Goal: Task Accomplishment & Management: Manage account settings

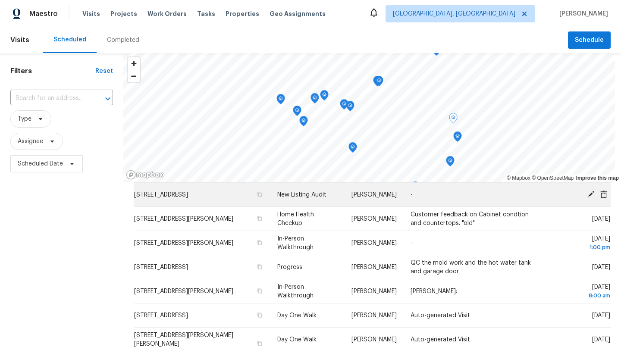
scroll to position [104, 0]
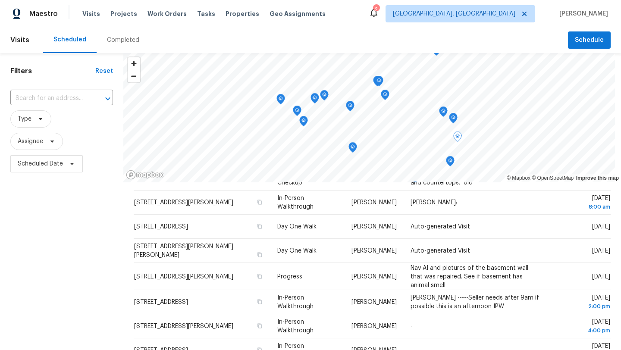
scroll to position [143, 0]
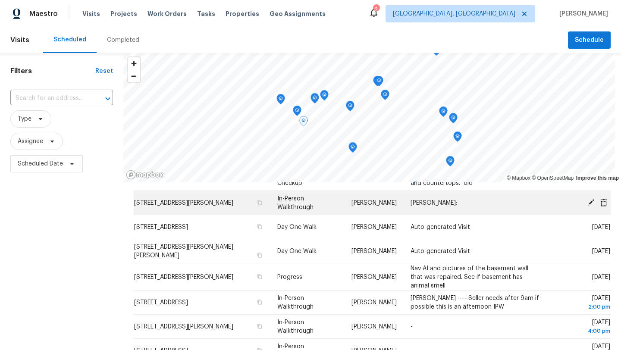
click at [590, 203] on icon at bounding box center [590, 202] width 7 height 7
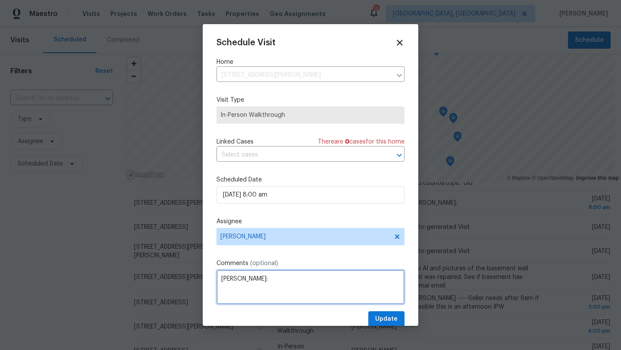
drag, startPoint x: 244, startPoint y: 279, endPoint x: 216, endPoint y: 277, distance: 27.7
click at [216, 277] on textarea "[PERSON_NAME]:" at bounding box center [310, 287] width 188 height 34
type textarea "Keypad:"
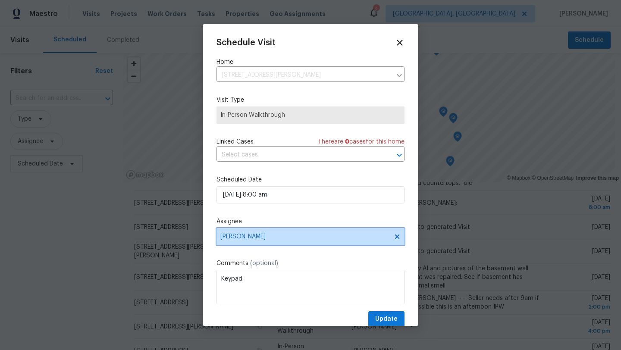
click at [259, 235] on span "[PERSON_NAME]" at bounding box center [304, 236] width 169 height 7
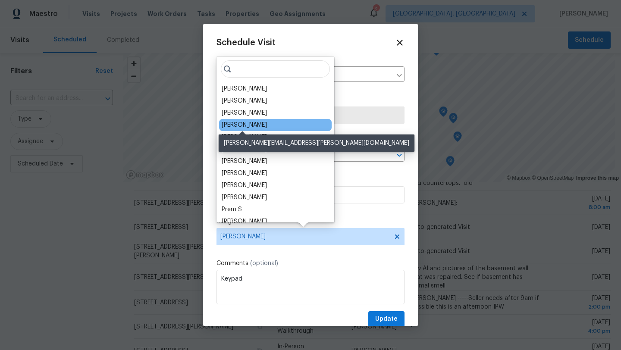
click at [247, 124] on div "[PERSON_NAME]" at bounding box center [243, 125] width 45 height 9
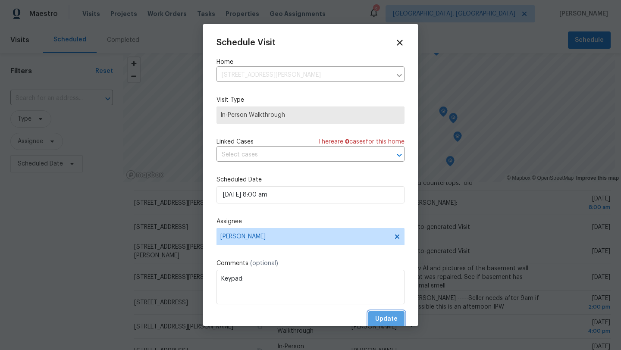
click at [383, 315] on span "Update" at bounding box center [386, 319] width 22 height 11
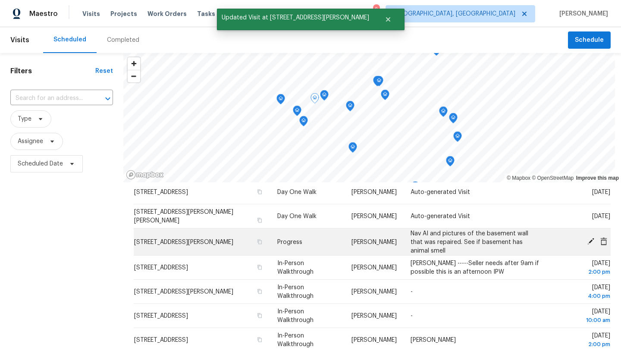
scroll to position [180, 0]
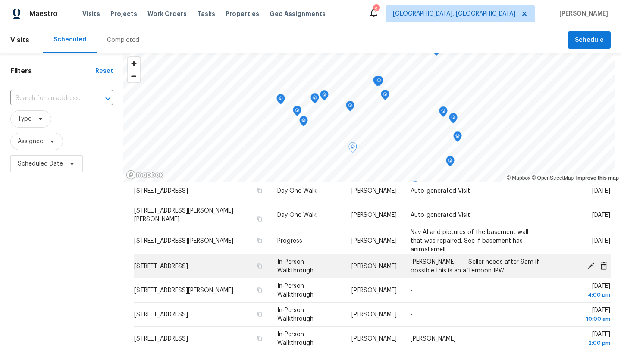
click at [591, 265] on icon at bounding box center [590, 265] width 7 height 7
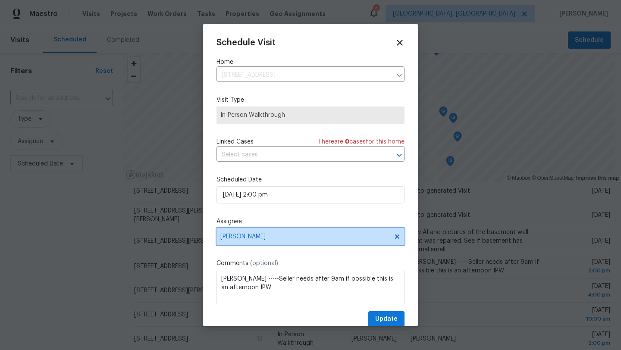
click at [259, 241] on span "[PERSON_NAME]" at bounding box center [310, 236] width 188 height 17
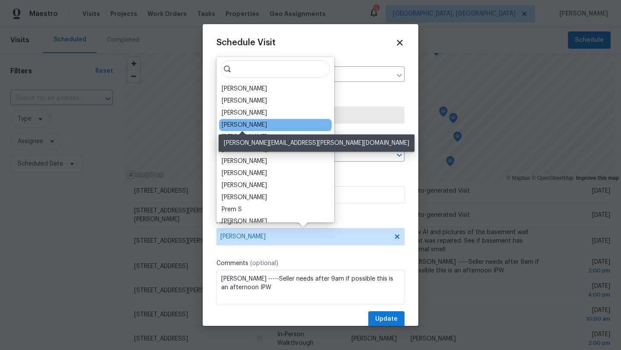
click at [248, 123] on div "[PERSON_NAME]" at bounding box center [243, 125] width 45 height 9
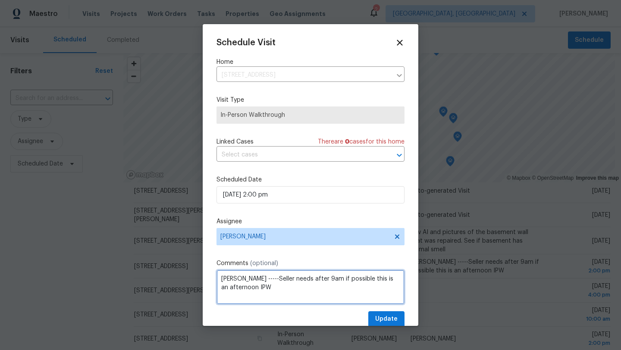
drag, startPoint x: 254, startPoint y: 278, endPoint x: 223, endPoint y: 273, distance: 31.4
click at [223, 273] on textarea "[PERSON_NAME] -----Seller needs after 9am if possible this is an afternoon IPW" at bounding box center [310, 287] width 188 height 34
type textarea "Seller needs after 9am if possible this is an afternoon IPW"
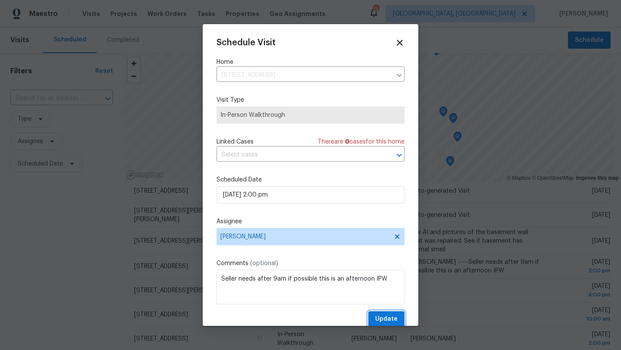
click at [385, 320] on span "Update" at bounding box center [386, 319] width 22 height 11
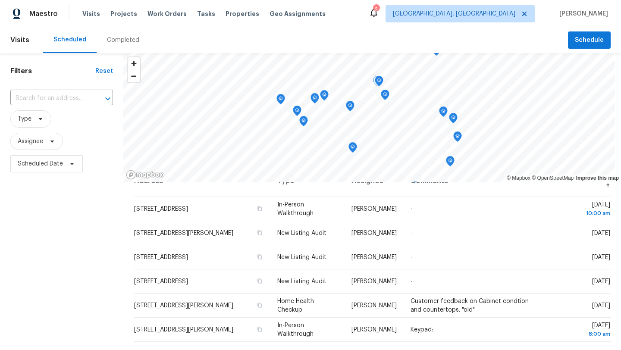
scroll to position [0, 0]
